Goal: Contribute content

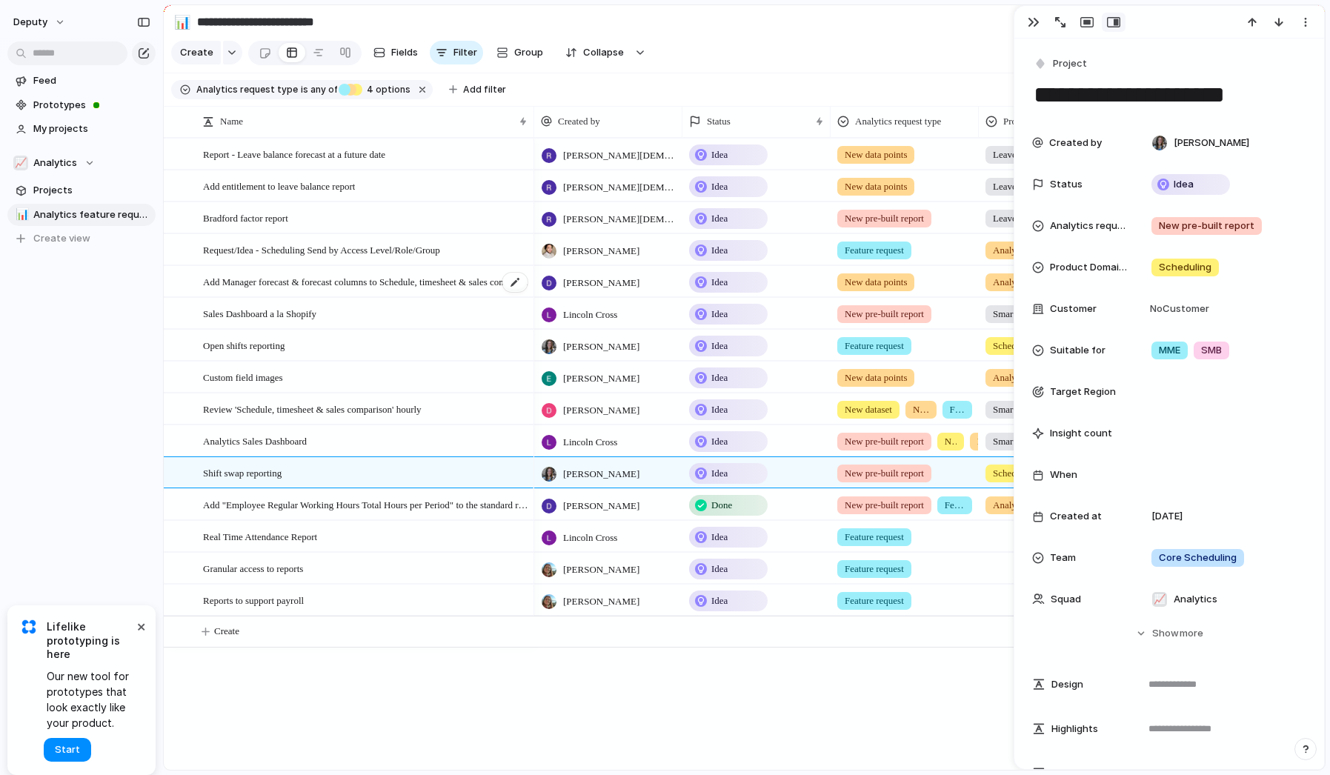
click at [392, 279] on span "Add Manager forecast & forecast columns to Schedule, timesheet & sales comparis…" at bounding box center [366, 281] width 326 height 17
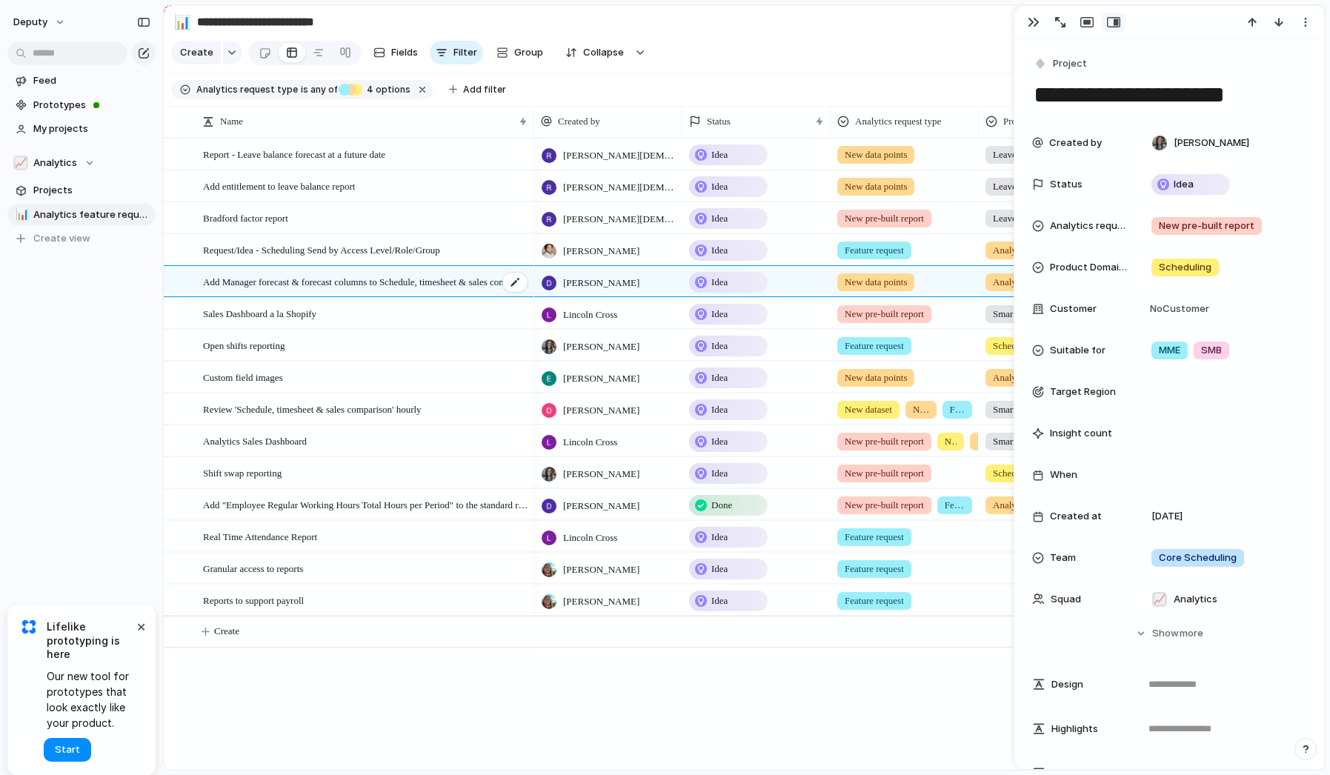
type textarea "**********"
